Goal: Information Seeking & Learning: Learn about a topic

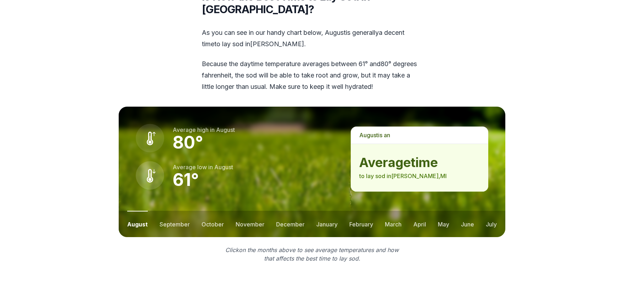
scroll to position [912, 0]
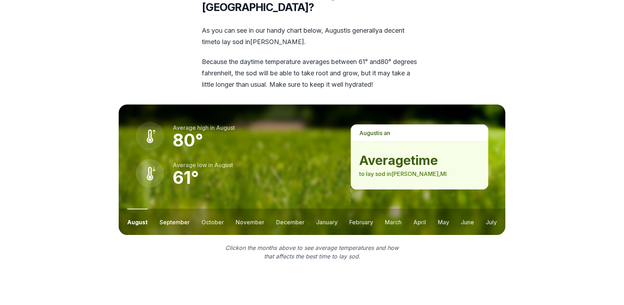
click at [176, 208] on button "september" at bounding box center [174, 221] width 30 height 26
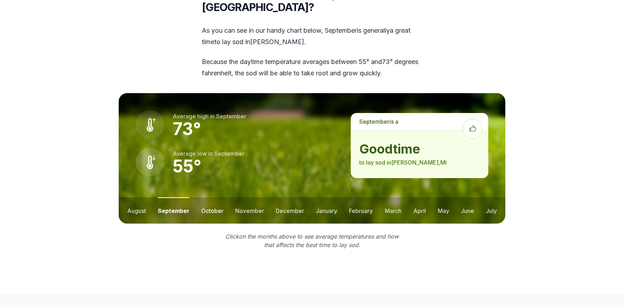
click at [206, 197] on button "october" at bounding box center [212, 210] width 22 height 26
click at [241, 197] on button "november" at bounding box center [249, 210] width 29 height 26
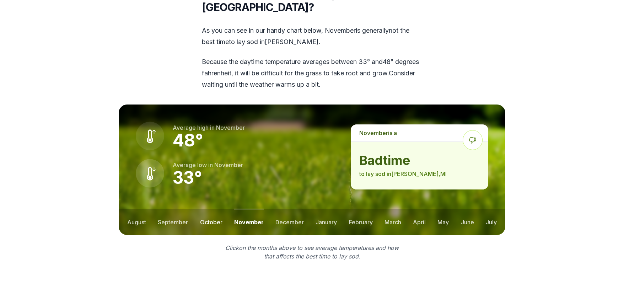
click at [210, 208] on button "october" at bounding box center [211, 221] width 22 height 26
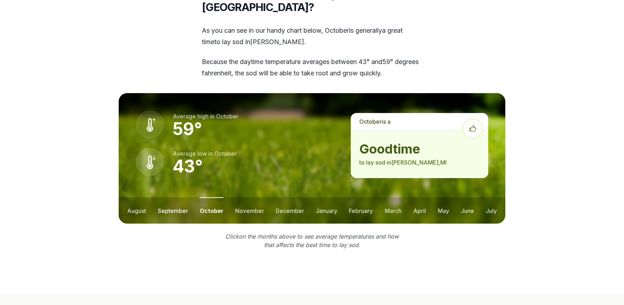
click at [170, 197] on button "september" at bounding box center [173, 210] width 30 height 26
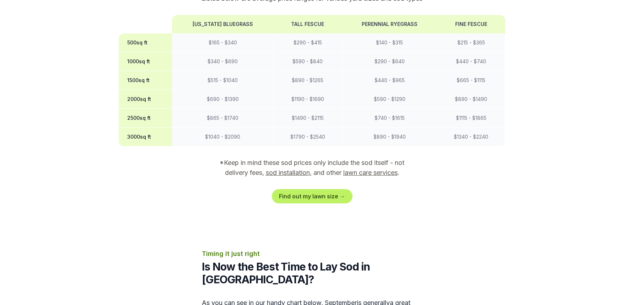
scroll to position [638, 0]
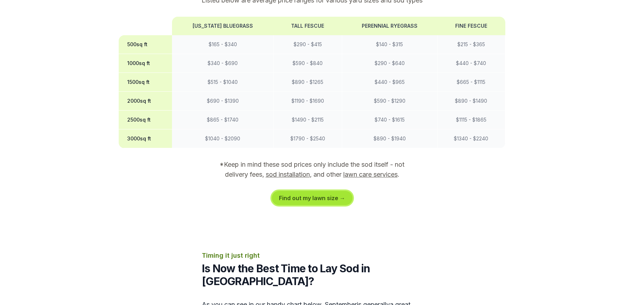
click at [292, 191] on link "Find out my lawn size →" at bounding box center [312, 198] width 81 height 14
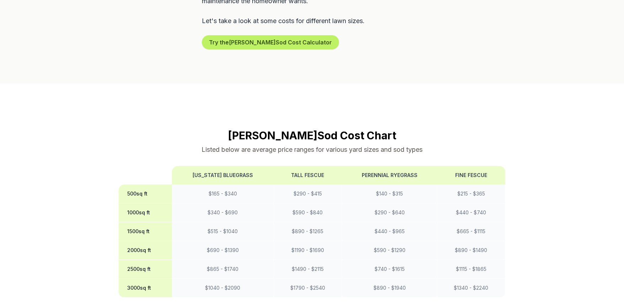
scroll to position [490, 0]
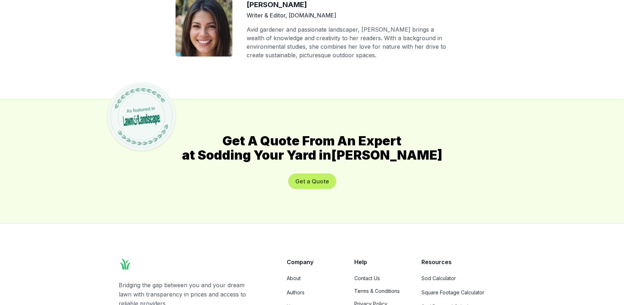
scroll to position [3835, 0]
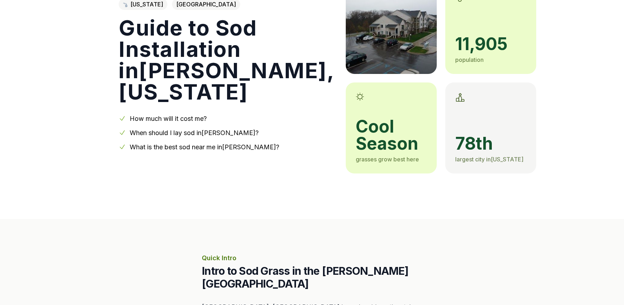
scroll to position [53, 0]
